Goal: Transaction & Acquisition: Subscribe to service/newsletter

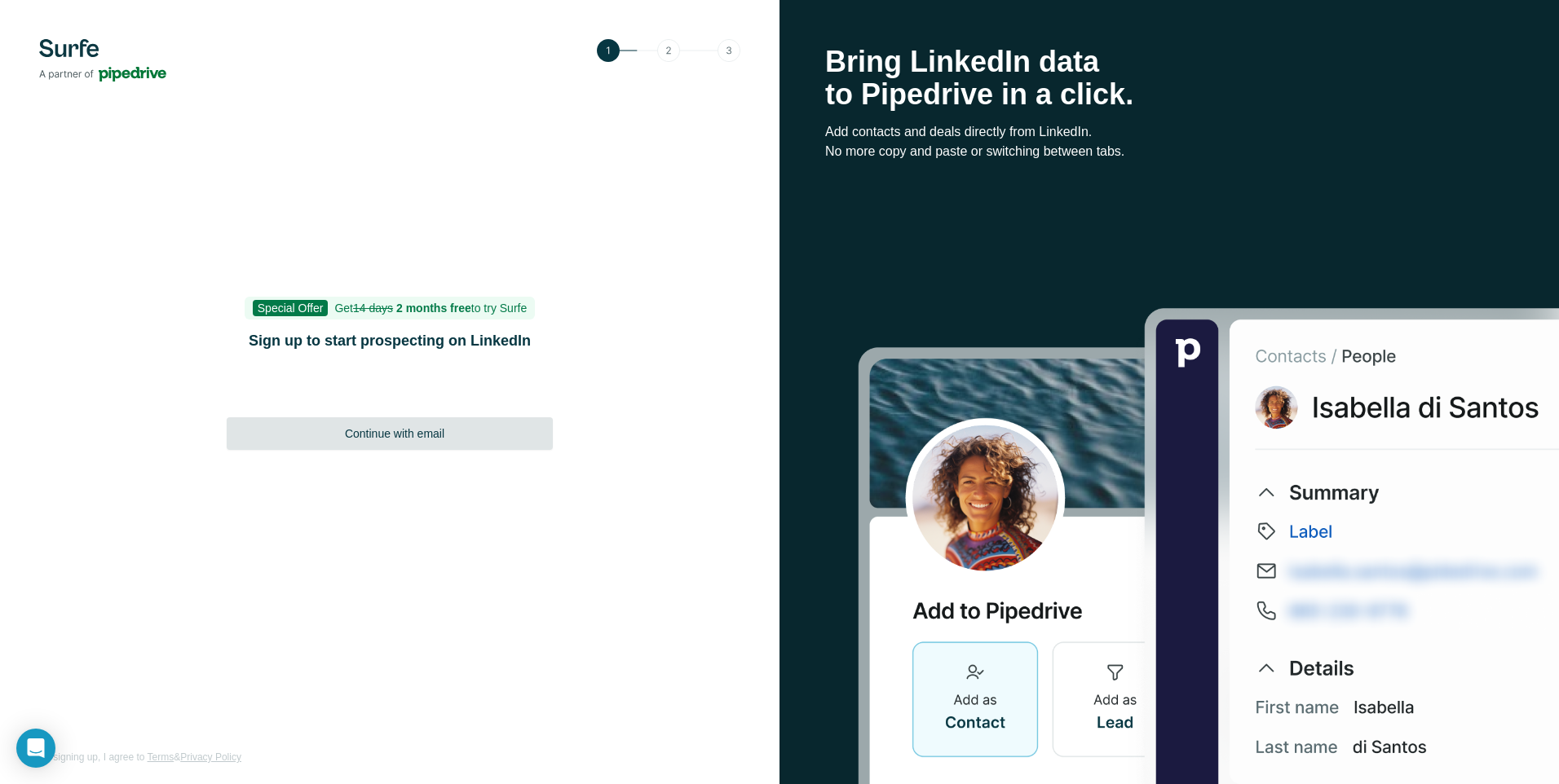
click at [423, 431] on span "Continue with email" at bounding box center [394, 434] width 99 height 16
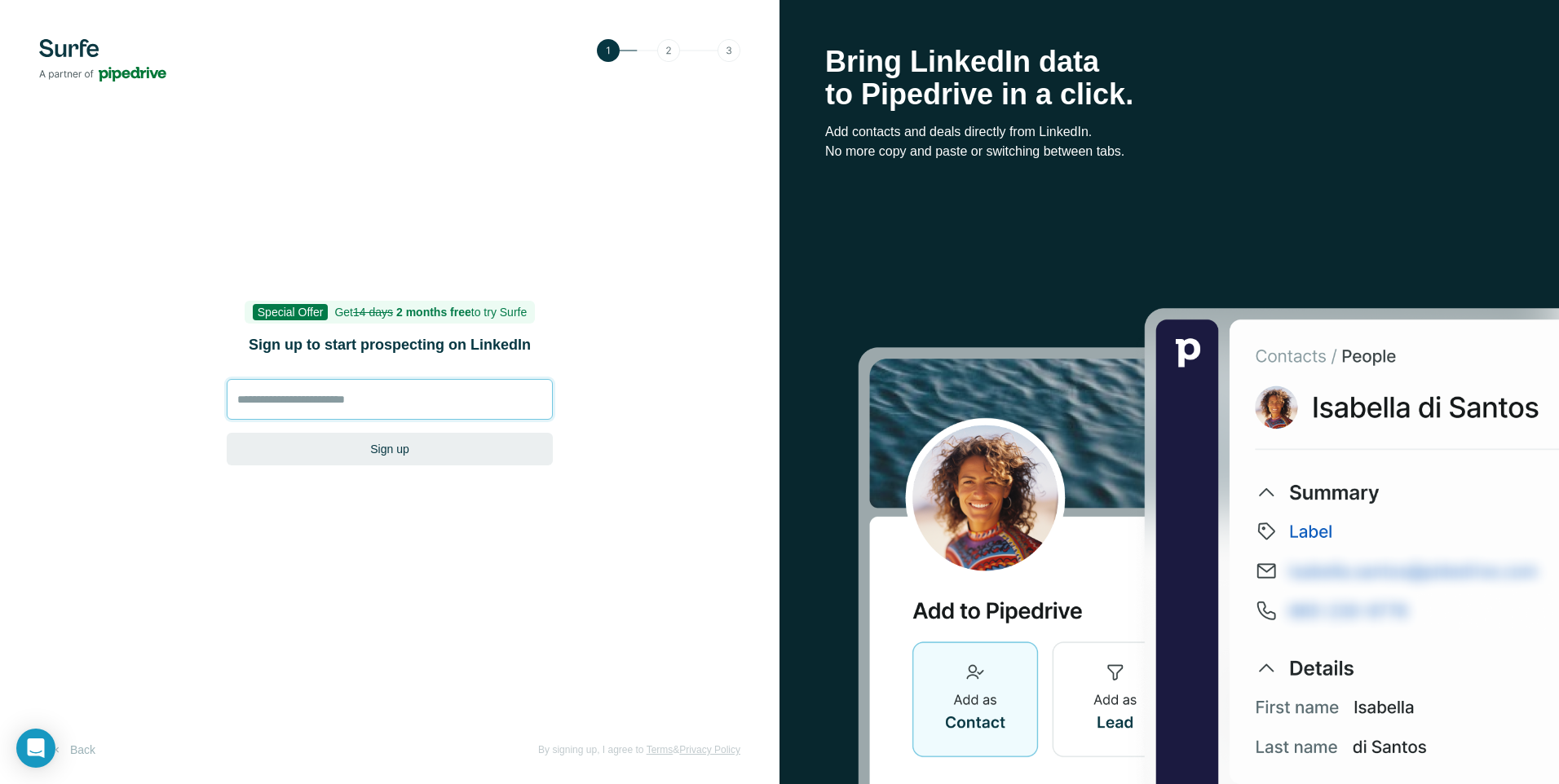
click at [301, 403] on input at bounding box center [390, 399] width 326 height 41
type input "**********"
click at [393, 442] on button "Sign up" at bounding box center [390, 449] width 326 height 33
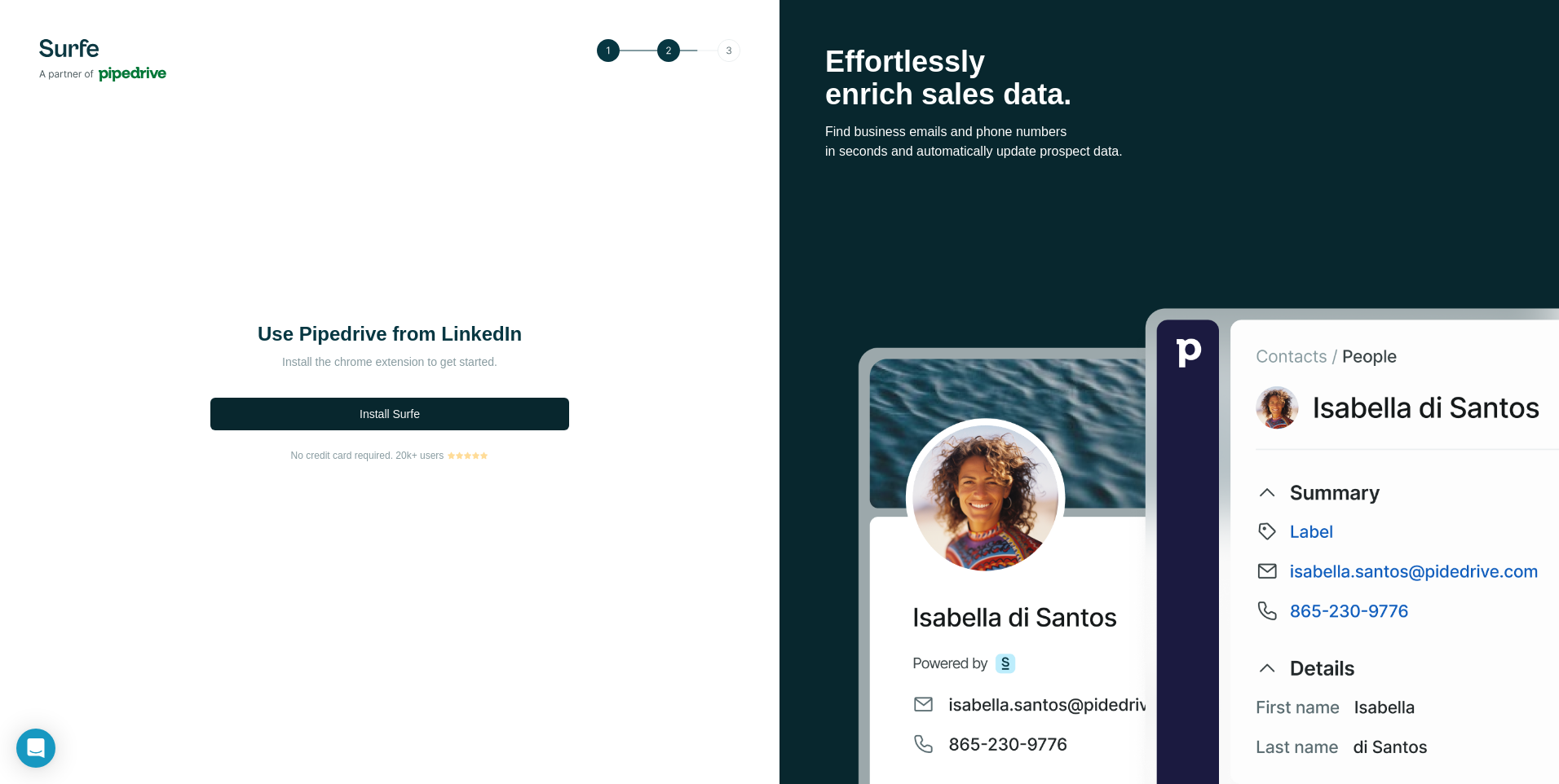
click at [381, 419] on span "Install Surfe" at bounding box center [389, 414] width 60 height 16
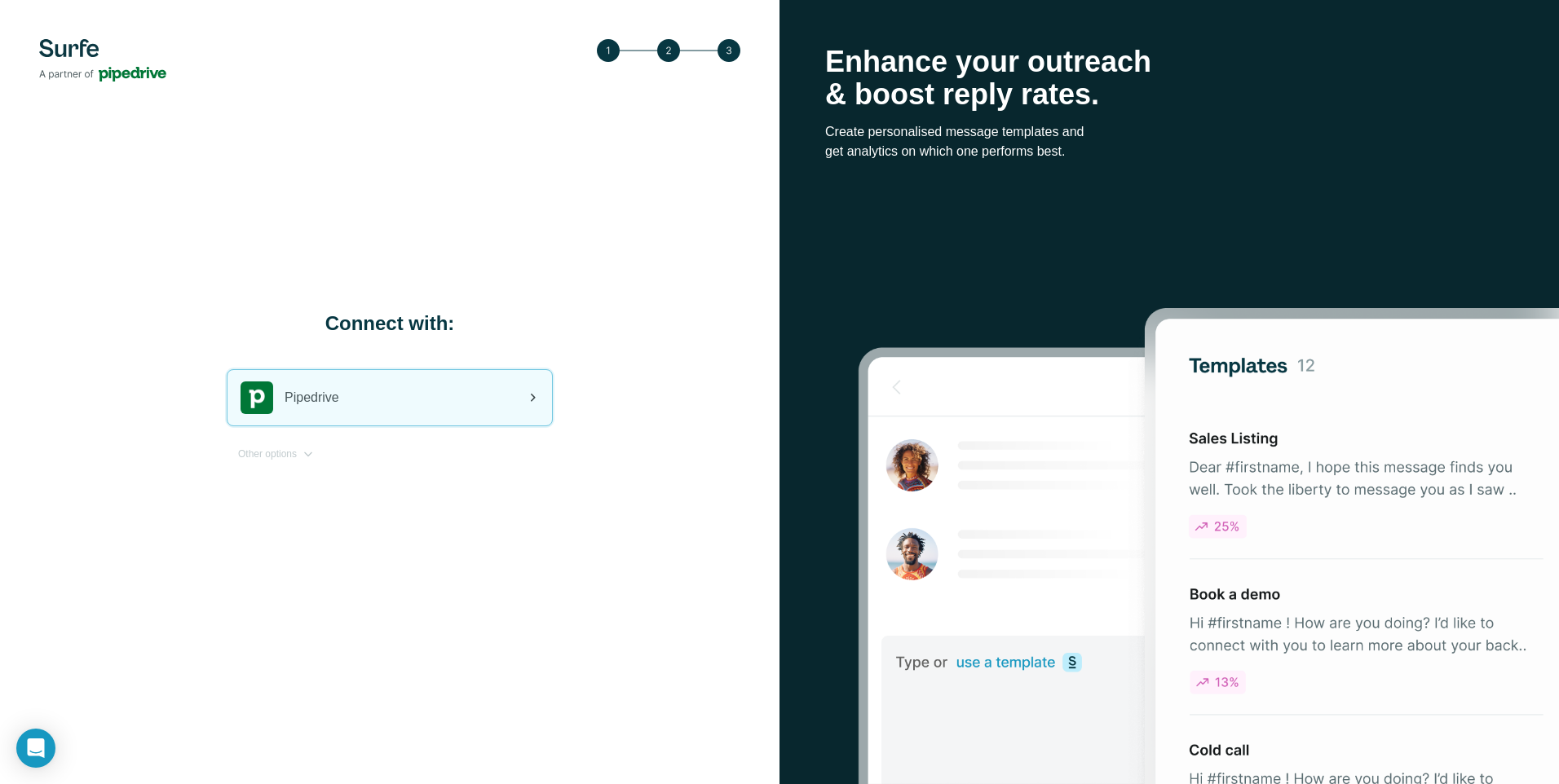
click at [356, 393] on div "Pipedrive" at bounding box center [389, 397] width 324 height 55
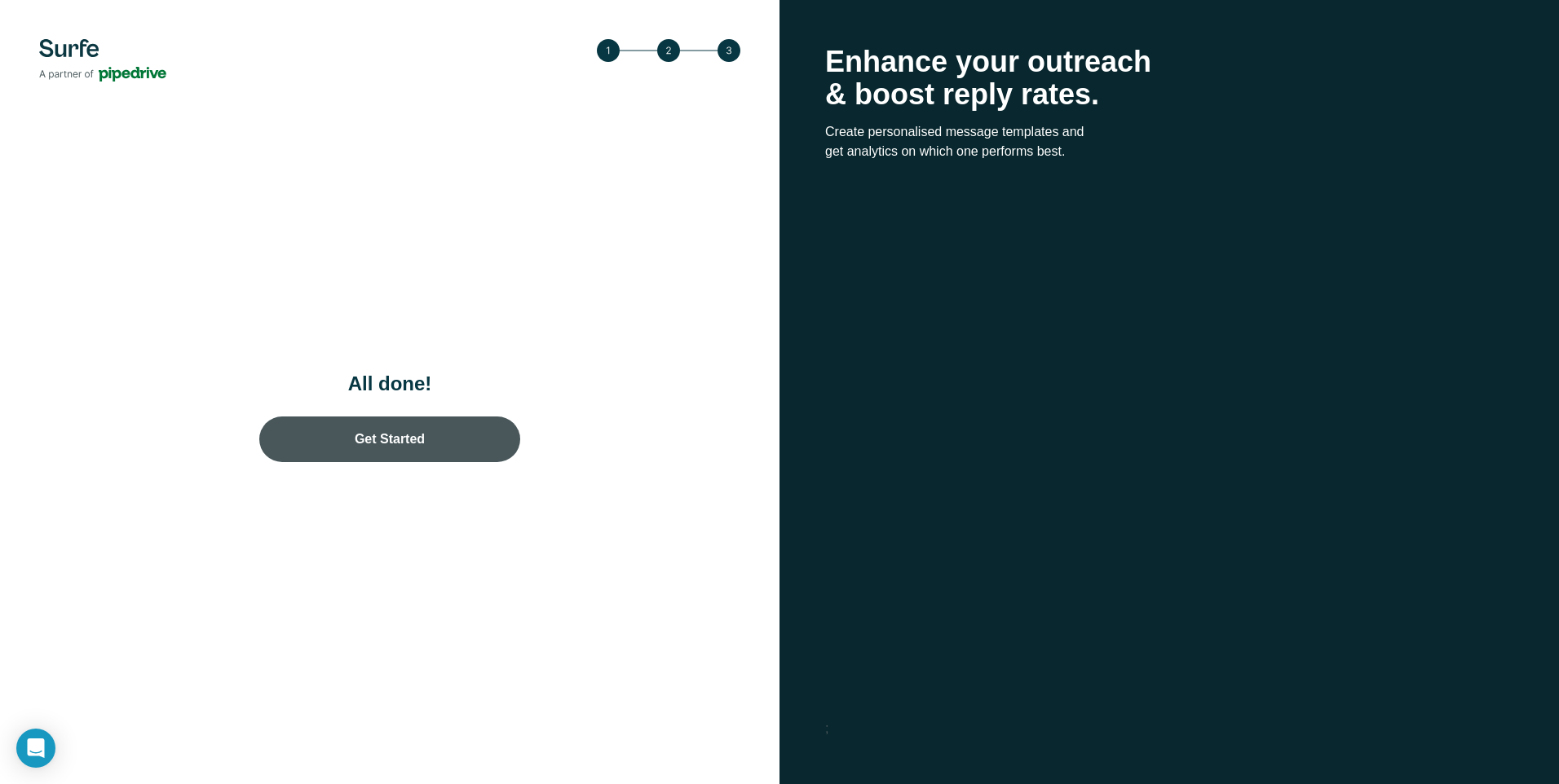
click at [372, 435] on link "Get Started" at bounding box center [389, 440] width 261 height 46
